Goal: Go to known website: Access a specific website the user already knows

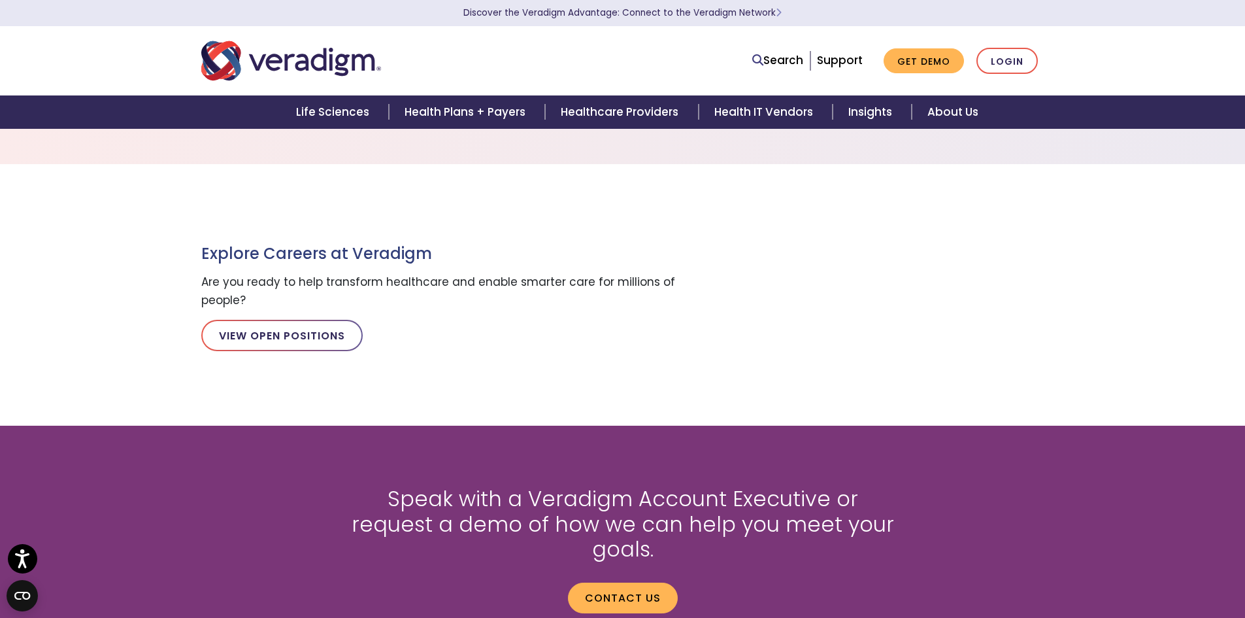
scroll to position [1433, 0]
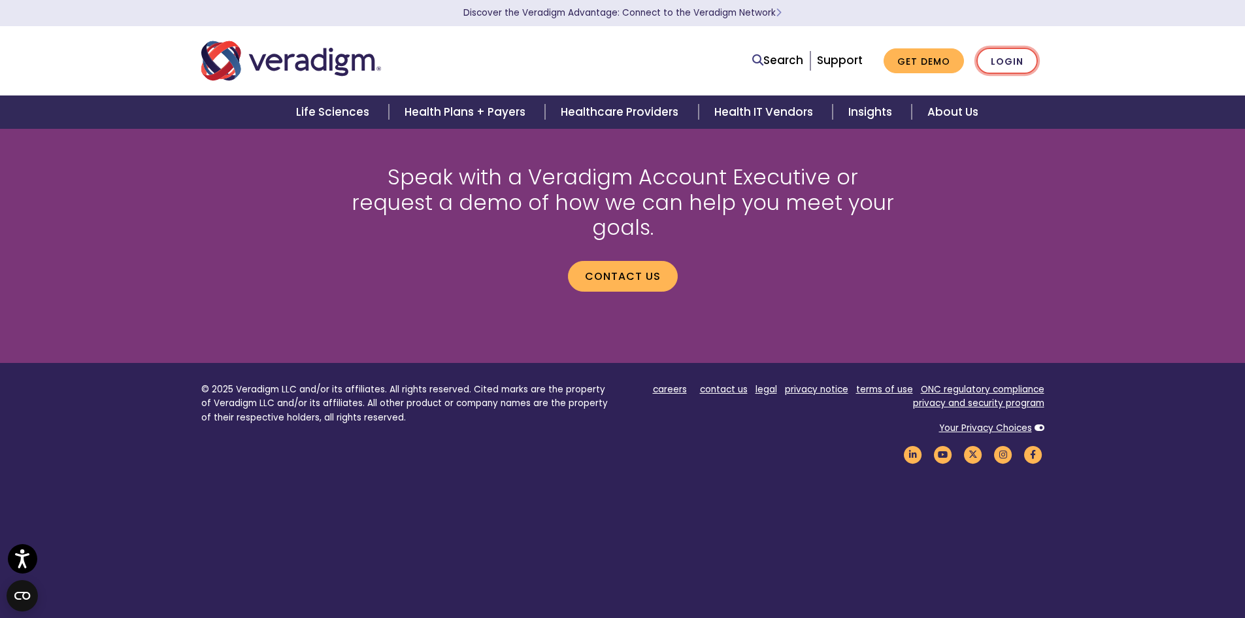
click at [1013, 54] on link "Login" at bounding box center [1007, 61] width 61 height 27
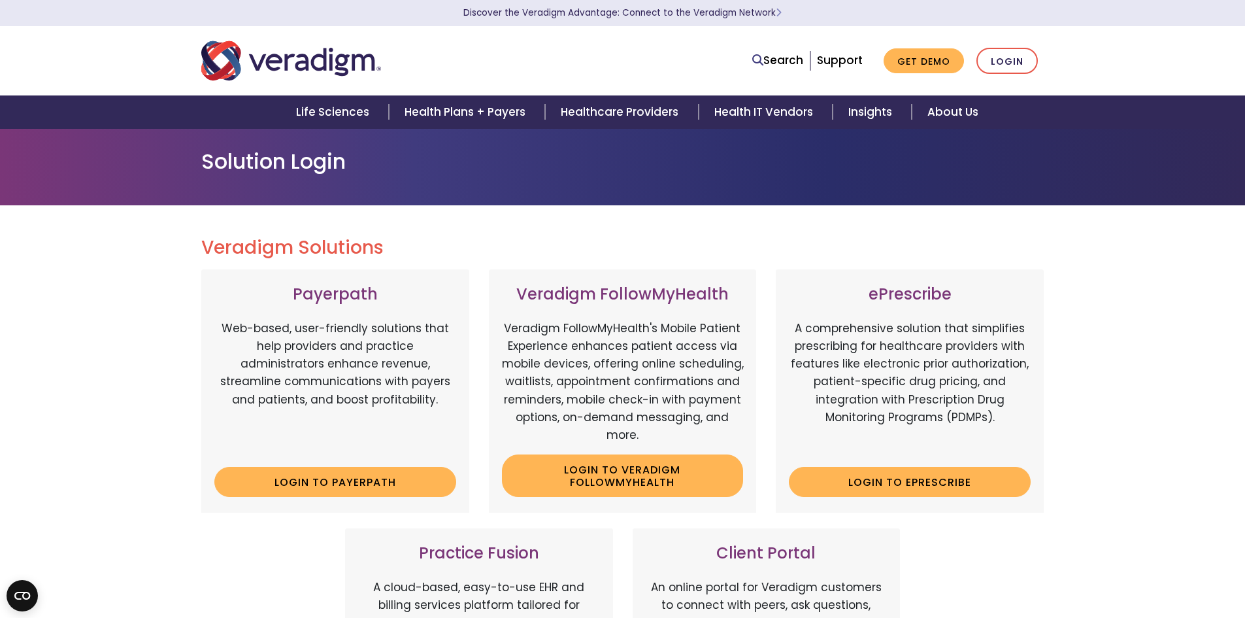
scroll to position [131, 0]
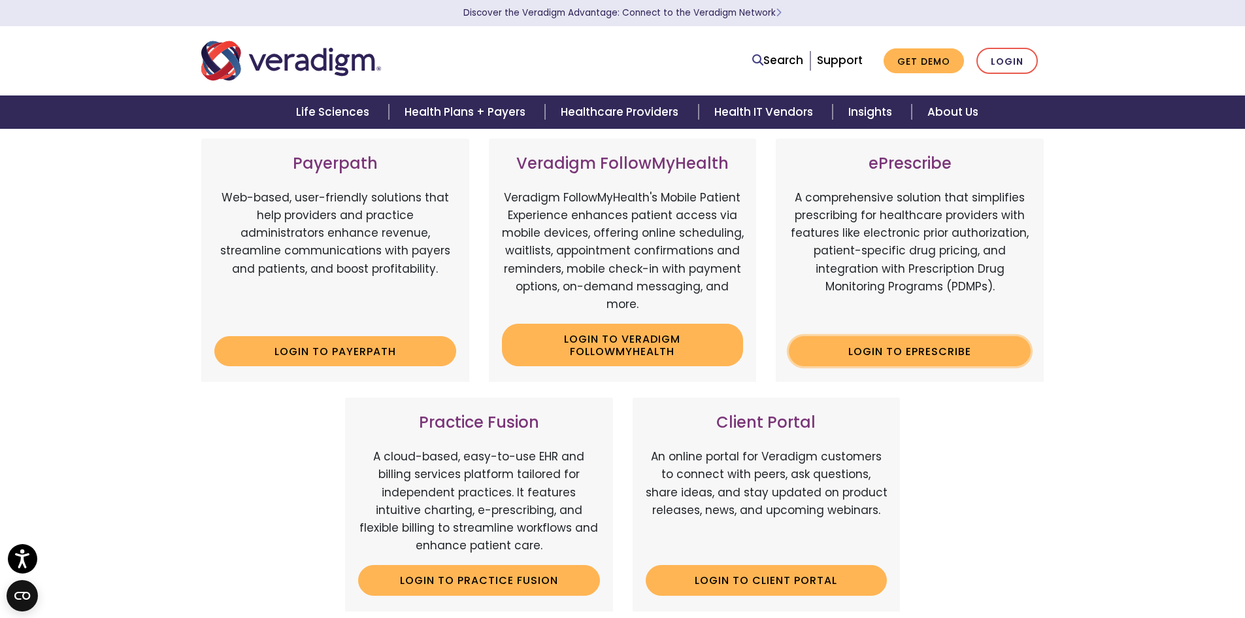
click at [879, 351] on link "Login to ePrescribe" at bounding box center [910, 351] width 242 height 30
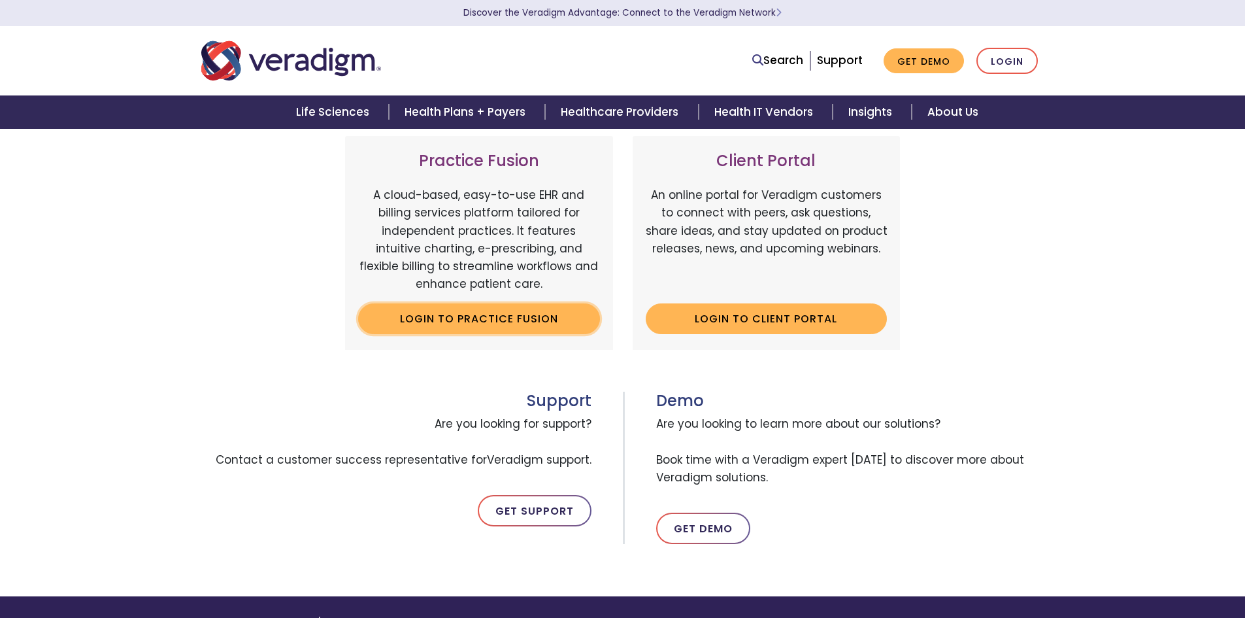
click at [457, 316] on link "Login to Practice Fusion" at bounding box center [479, 318] width 242 height 30
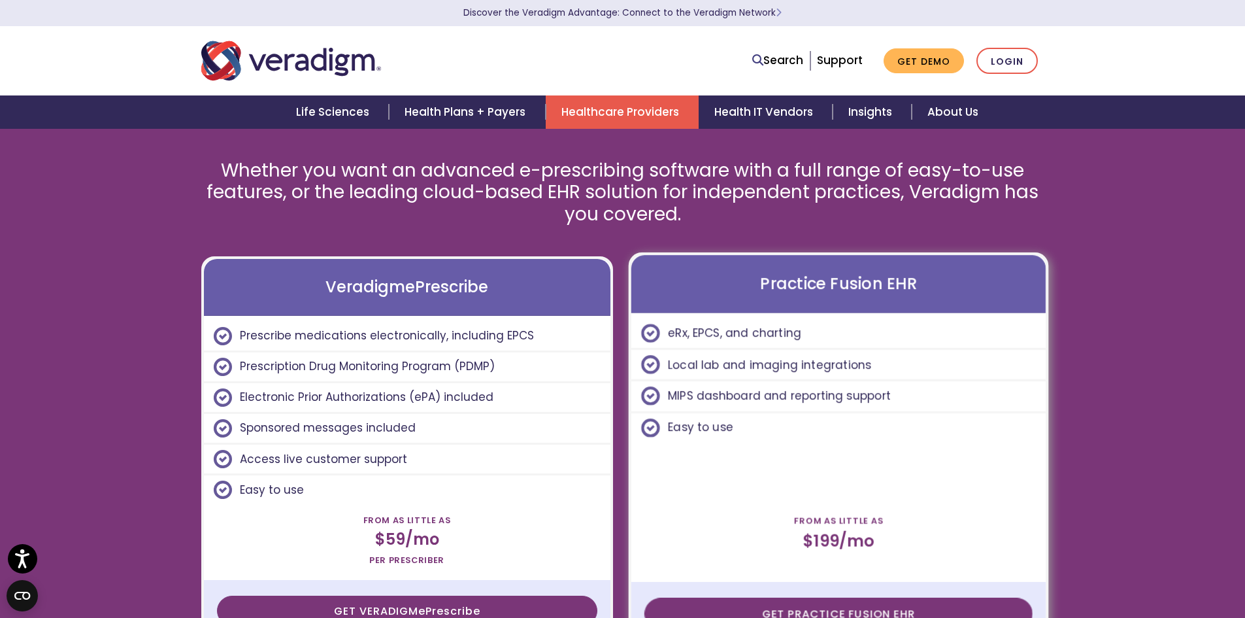
scroll to position [3138, 0]
